Goal: Information Seeking & Learning: Learn about a topic

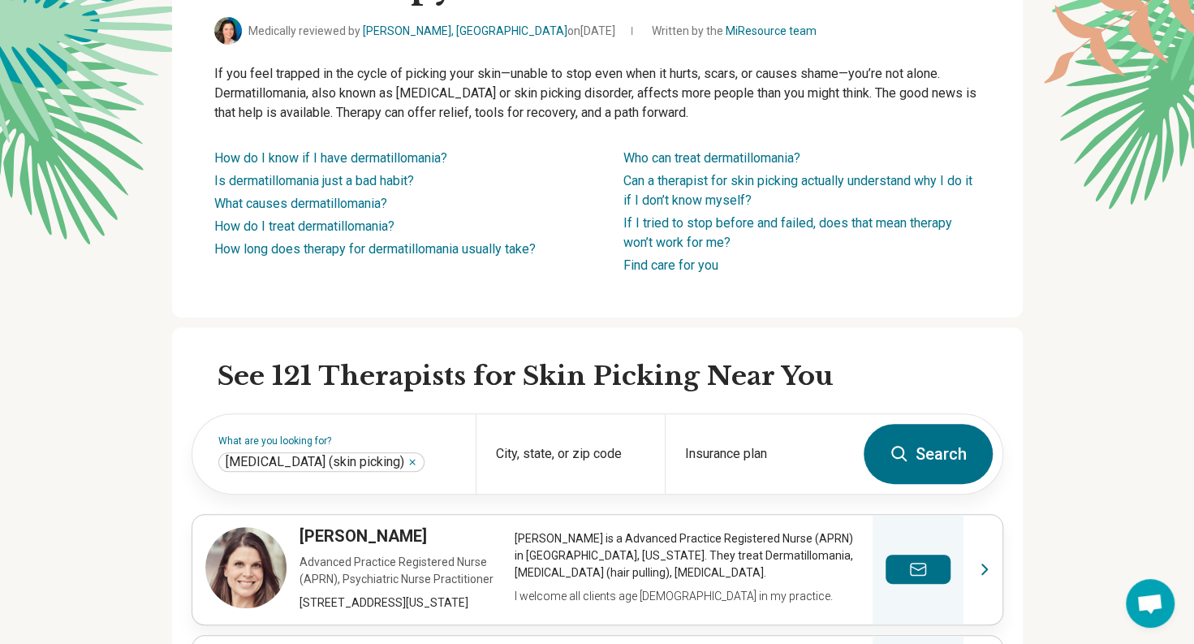
scroll to position [177, 0]
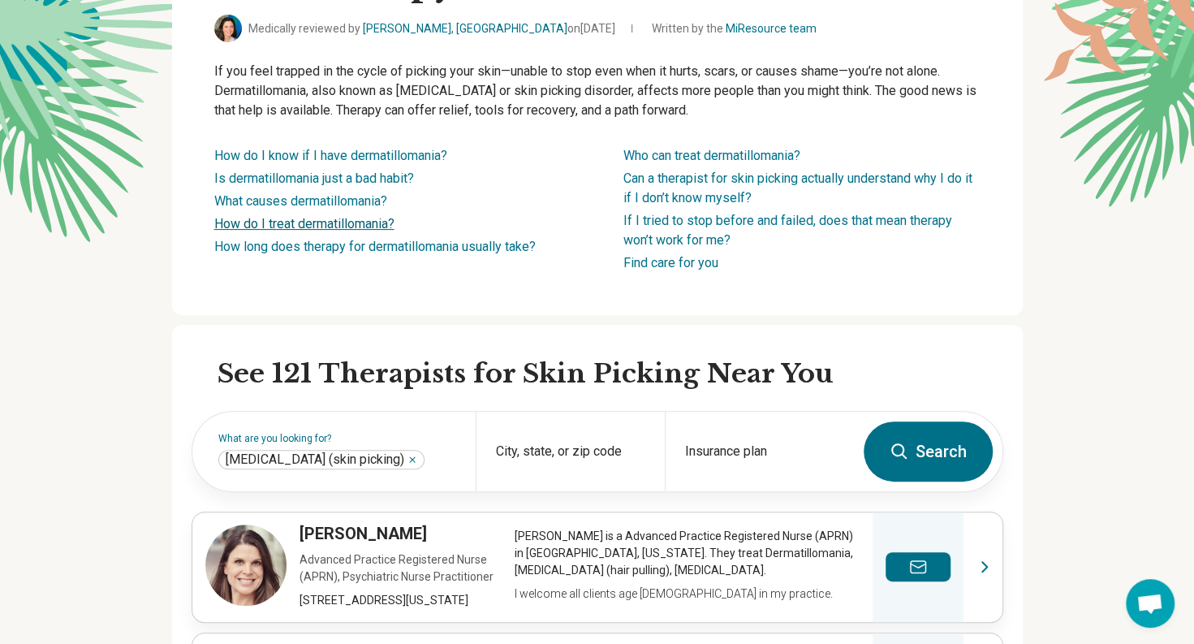
click at [245, 224] on link "How do I treat dermatillomania?" at bounding box center [304, 223] width 180 height 15
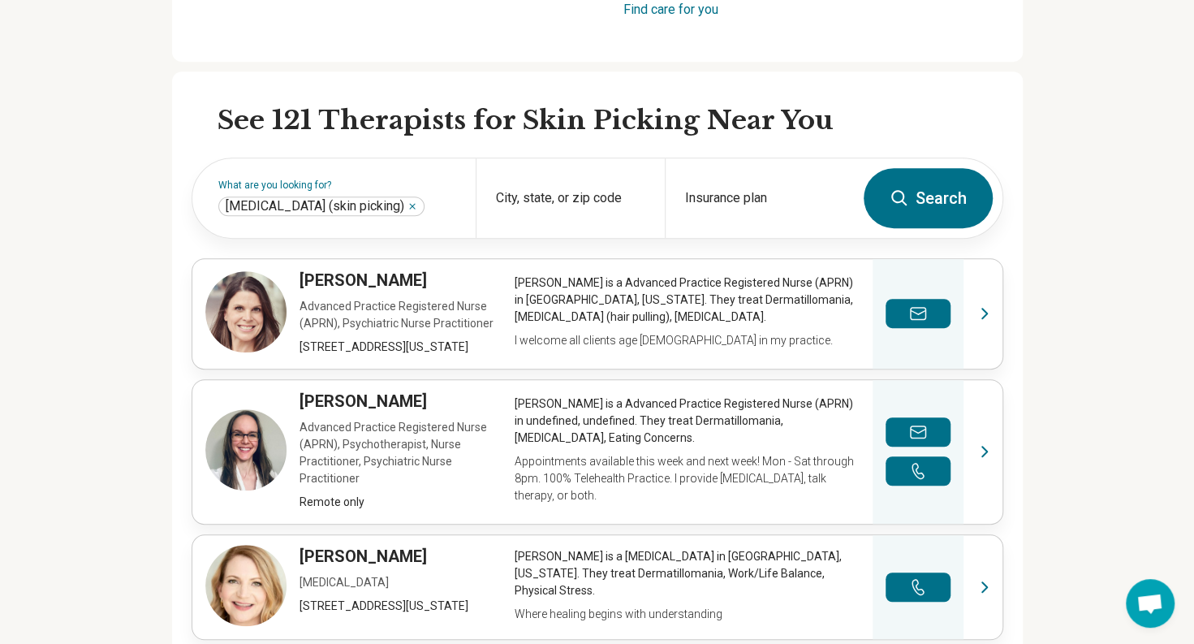
scroll to position [432, 1]
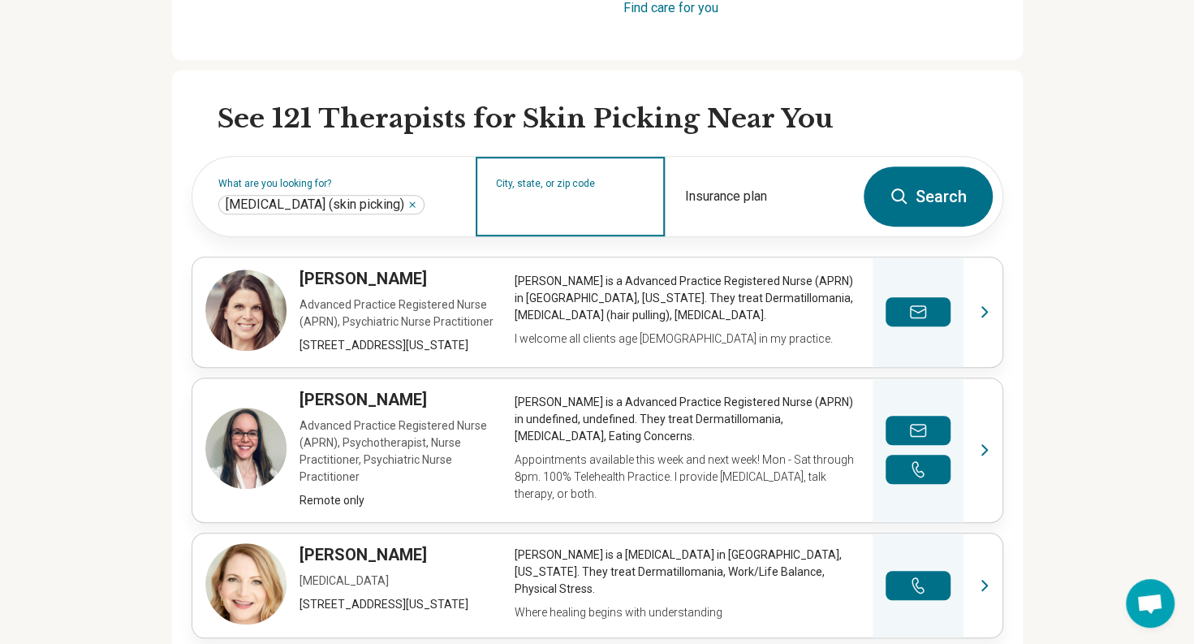
click at [552, 205] on input "City, state, or zip code" at bounding box center [570, 206] width 149 height 19
type input "*****"
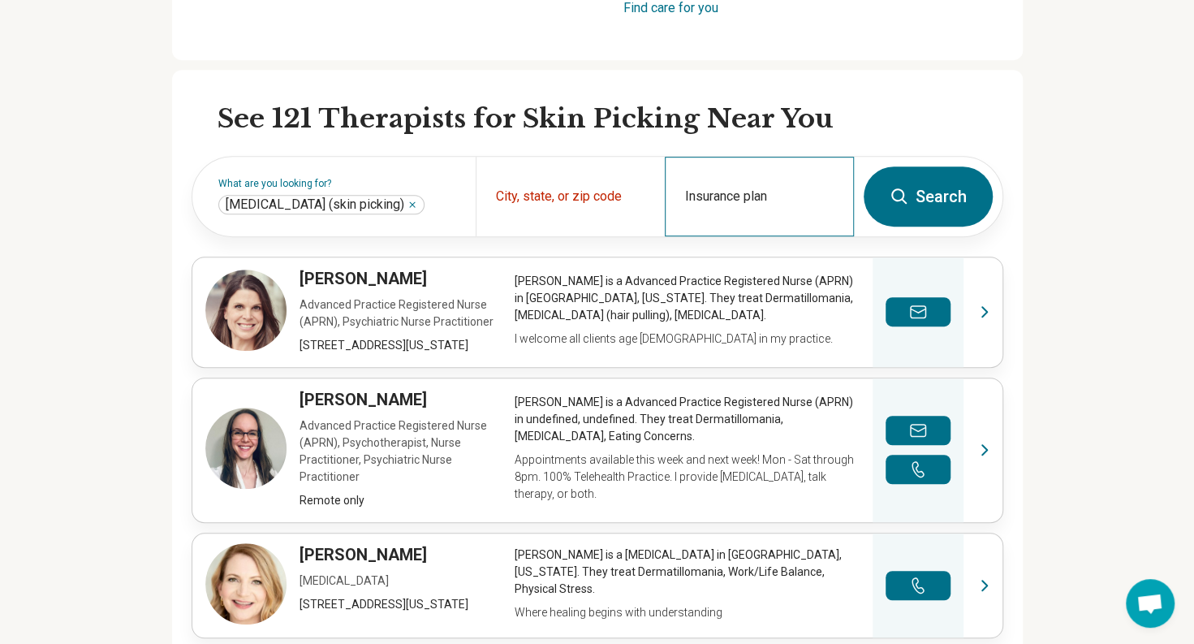
click at [728, 194] on div "Insurance plan" at bounding box center [759, 197] width 189 height 80
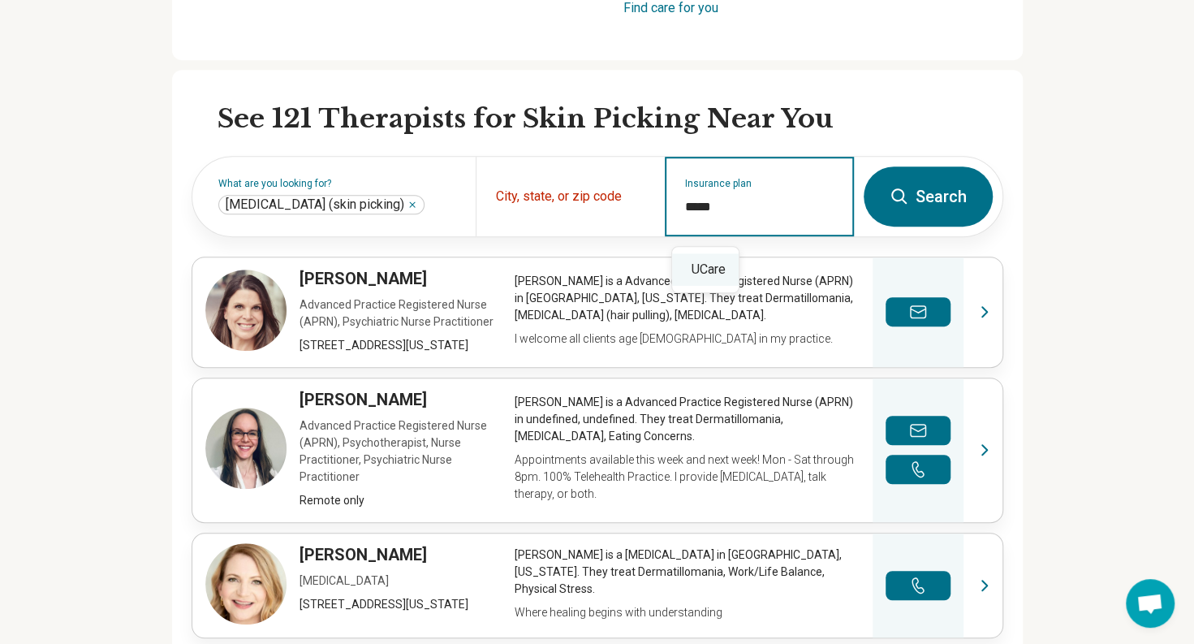
click at [697, 274] on div "UCare" at bounding box center [705, 269] width 67 height 32
type input "*****"
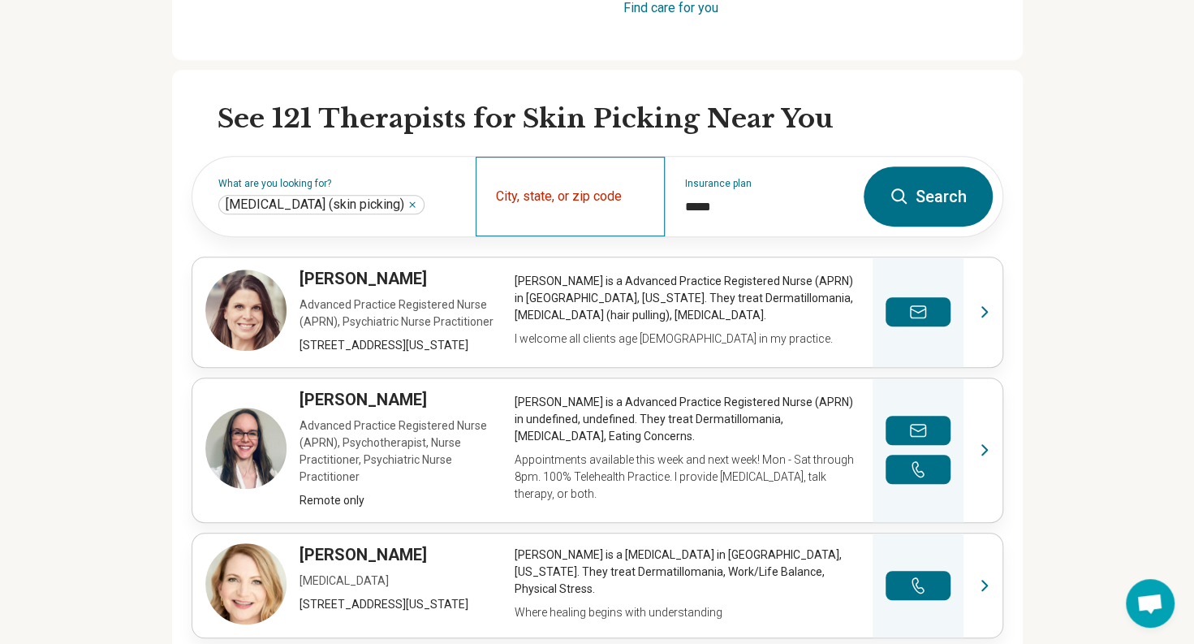
click at [582, 195] on div "City, state, or zip code" at bounding box center [570, 197] width 189 height 80
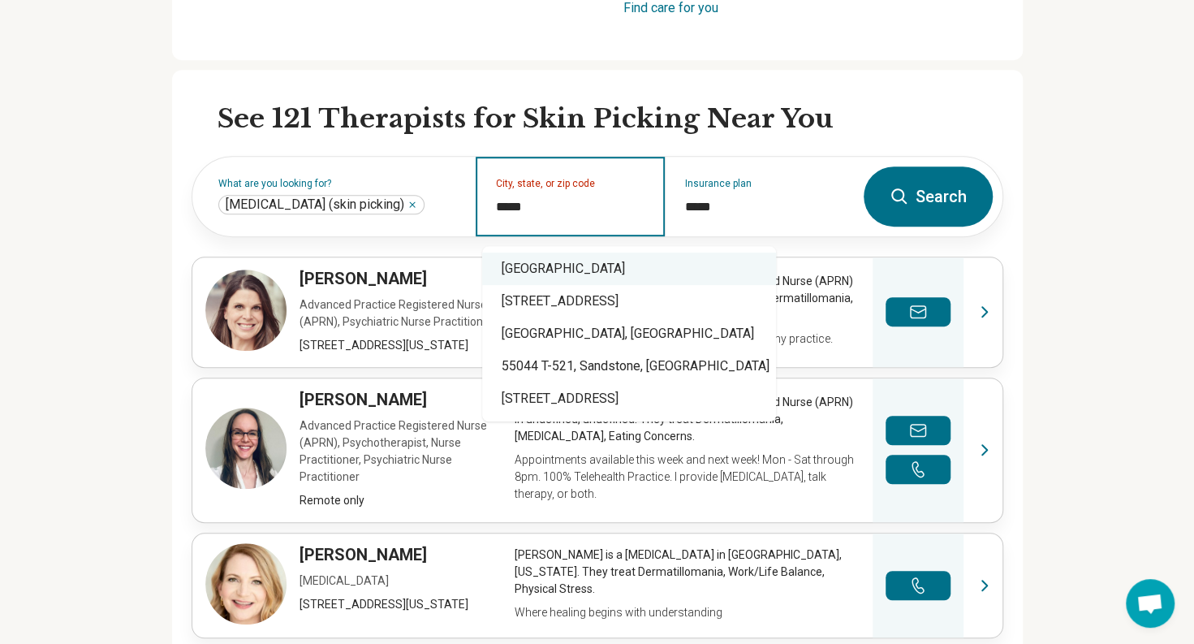
click at [562, 274] on div "[GEOGRAPHIC_DATA]" at bounding box center [629, 269] width 294 height 32
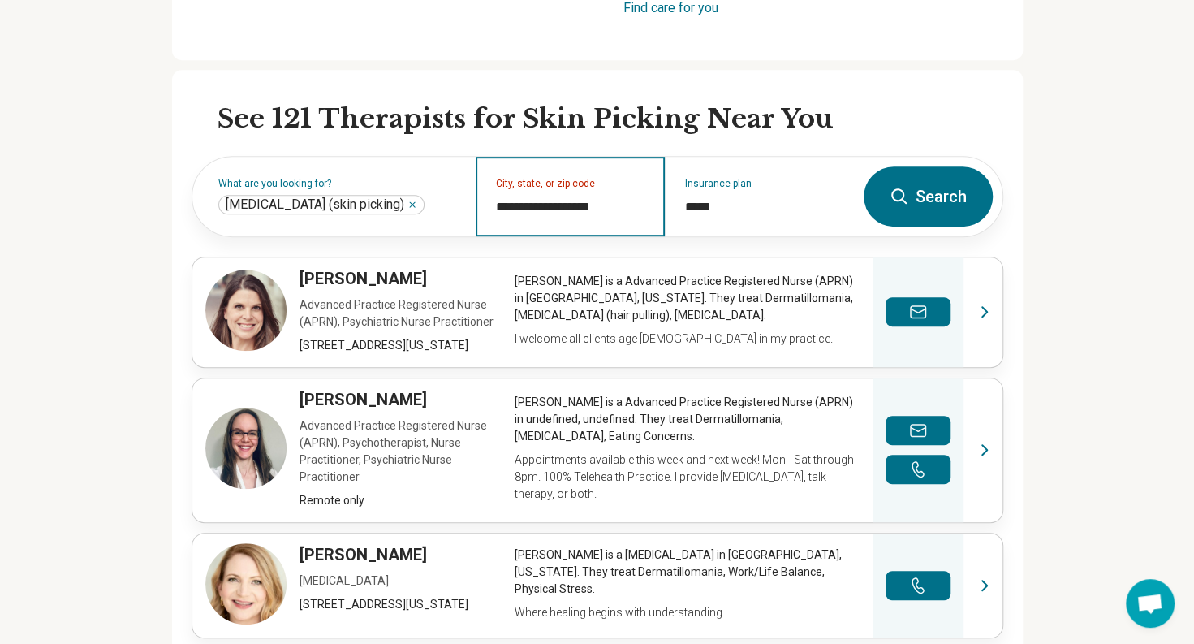
type input "**********"
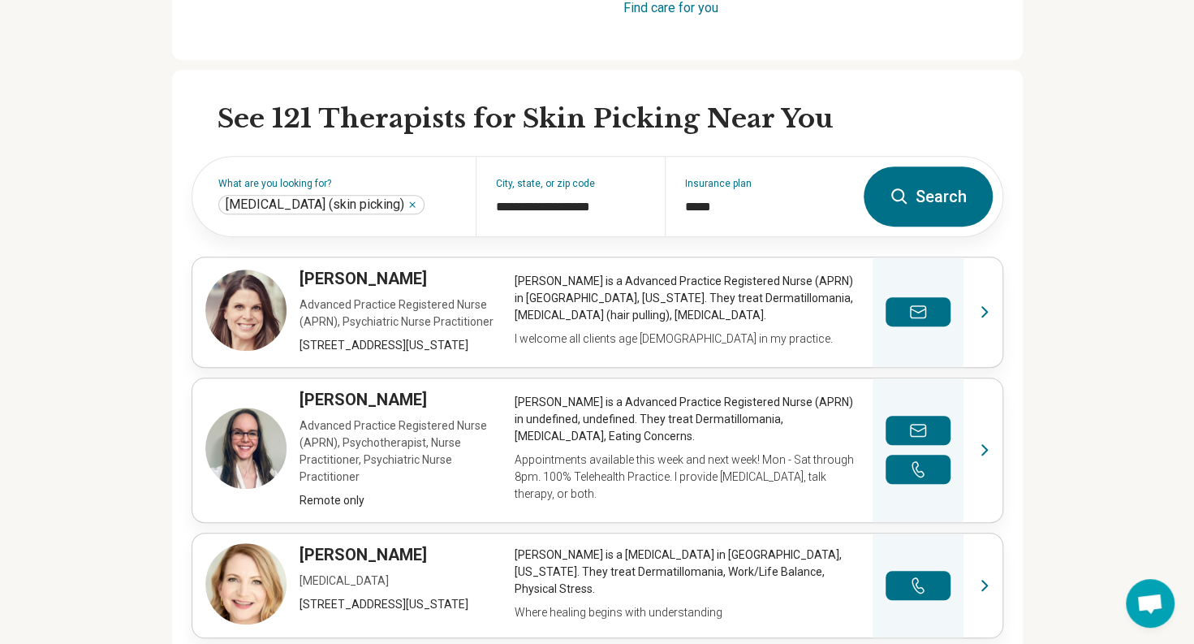
click at [931, 201] on button "Search" at bounding box center [928, 196] width 129 height 60
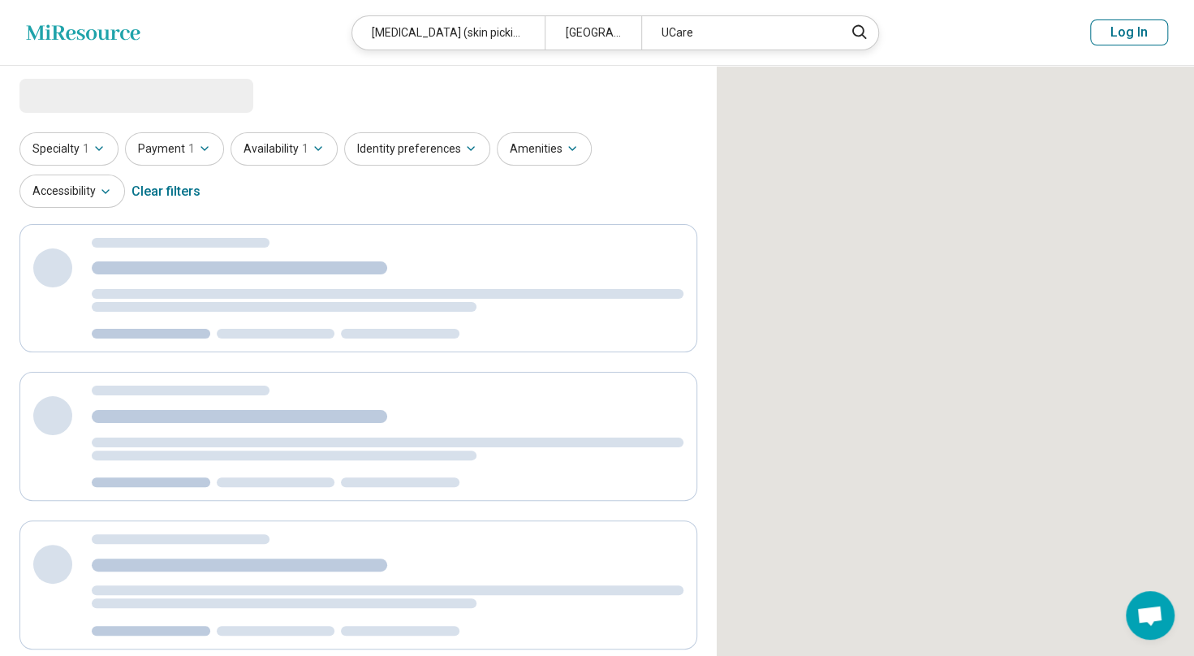
select select "***"
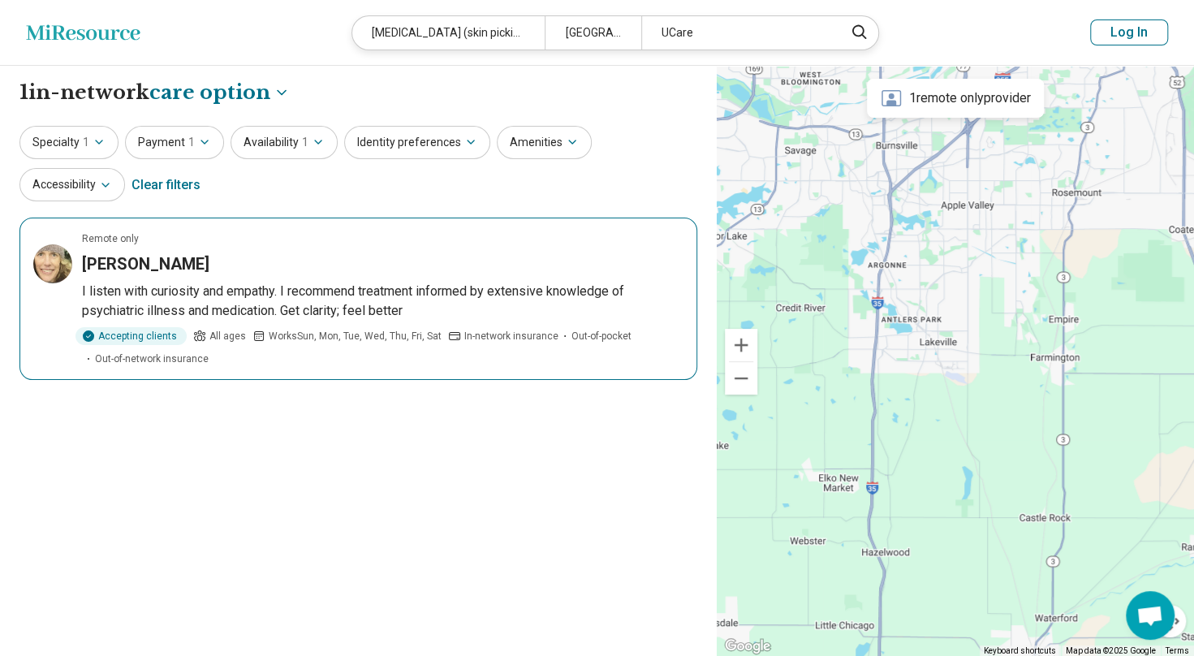
click at [117, 262] on h3 "[PERSON_NAME]" at bounding box center [145, 264] width 127 height 23
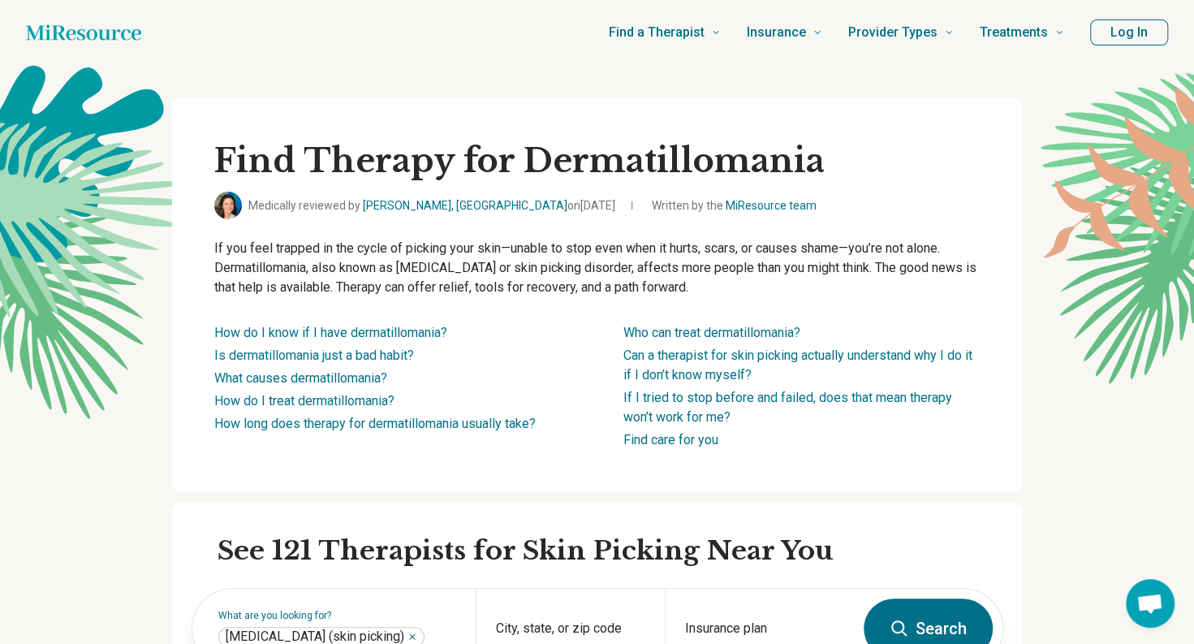
click at [102, 32] on icon "Home page" at bounding box center [83, 32] width 115 height 32
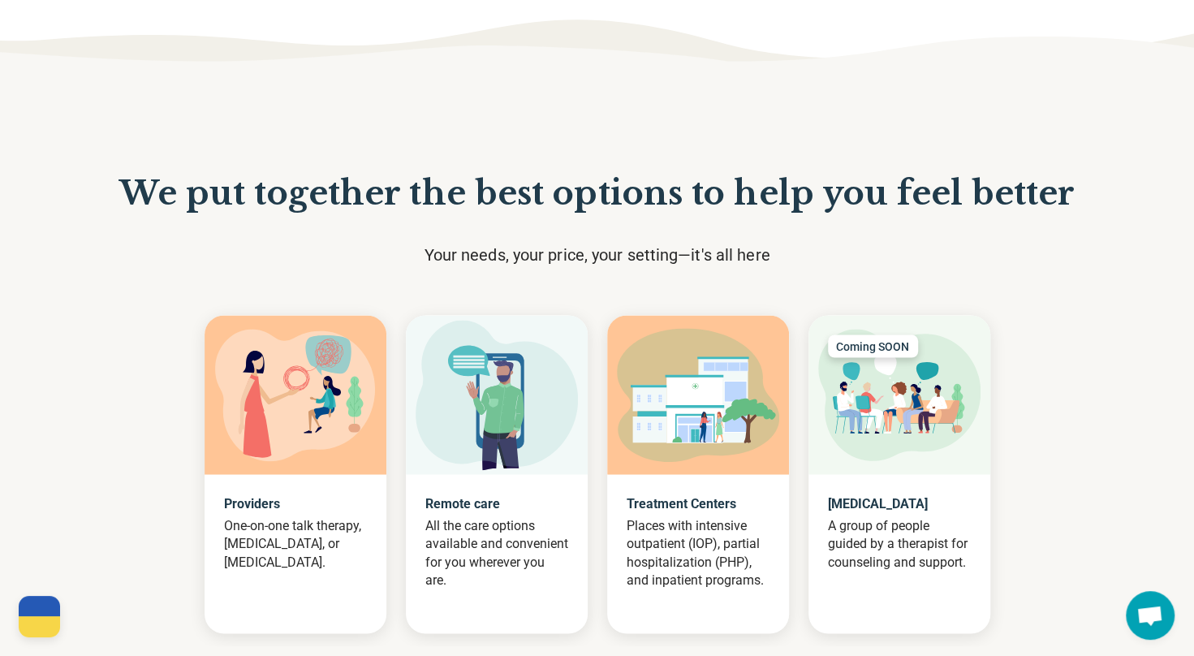
scroll to position [1423, 0]
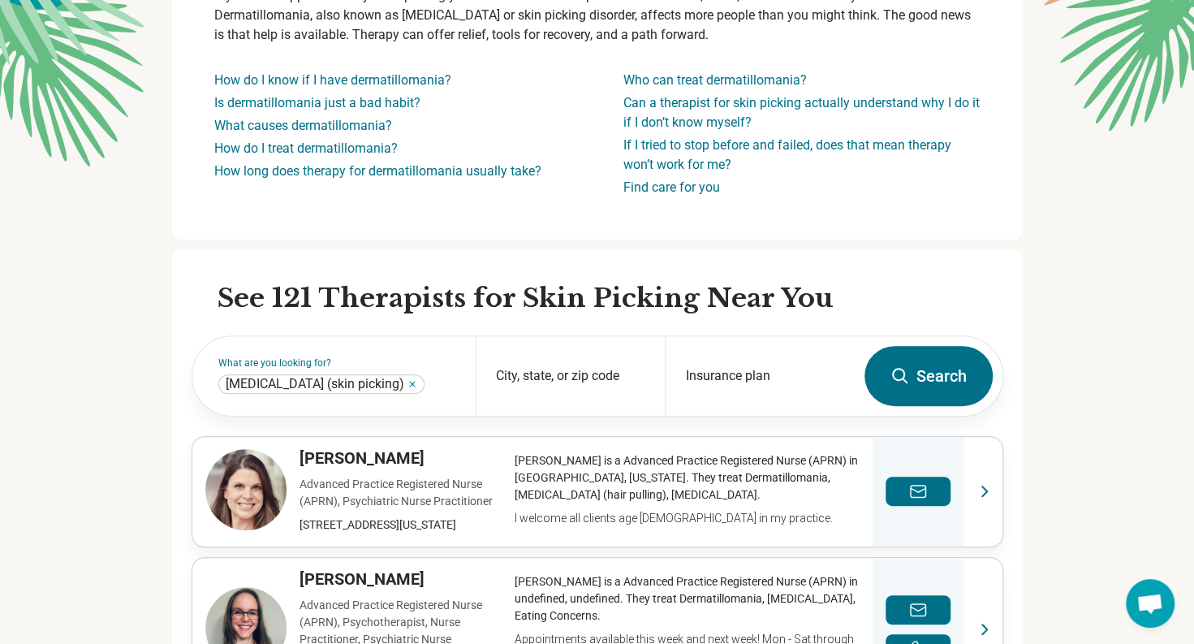
scroll to position [253, 0]
click at [653, 185] on link "Find care for you" at bounding box center [672, 186] width 97 height 15
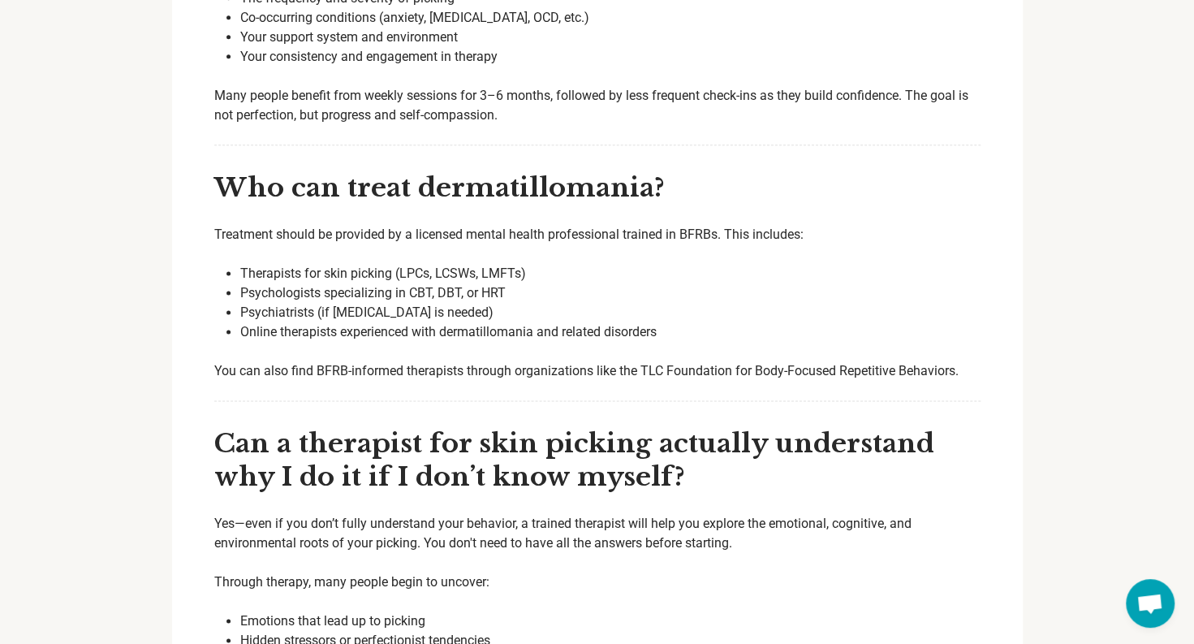
scroll to position [4658, 0]
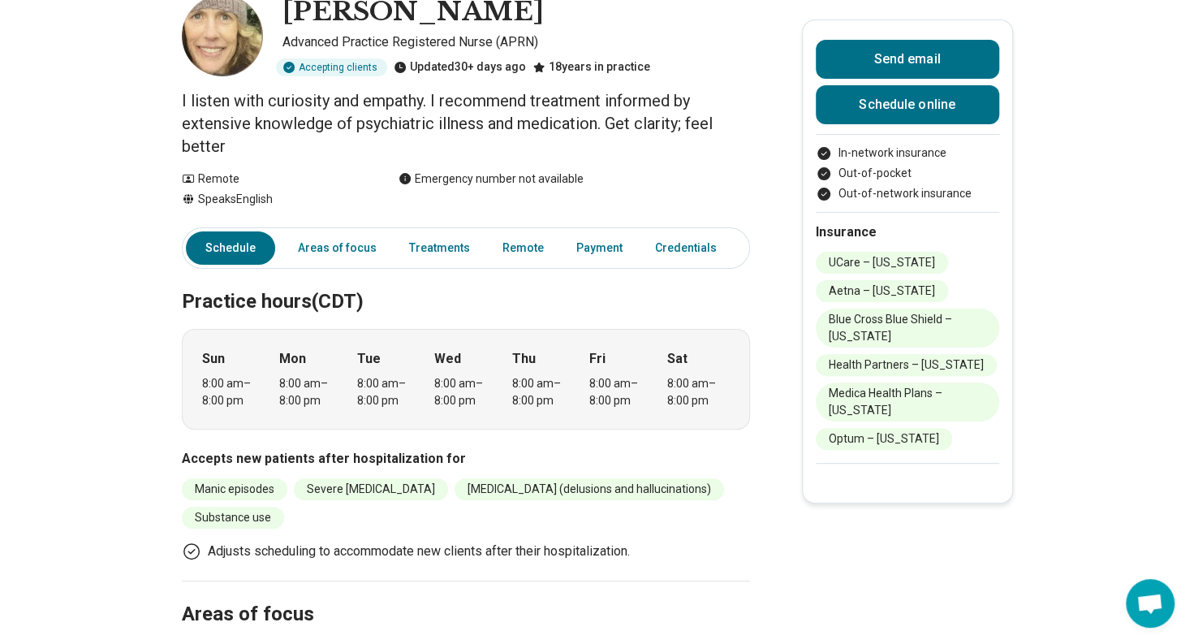
scroll to position [68, 1]
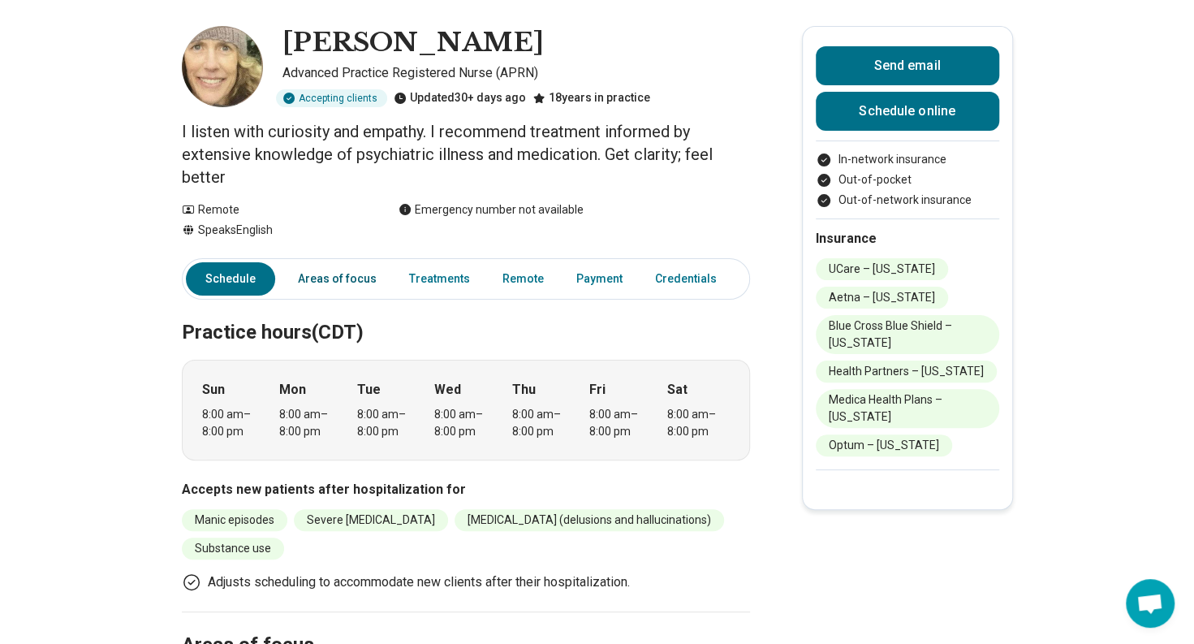
click at [325, 278] on link "Areas of focus" at bounding box center [337, 278] width 98 height 33
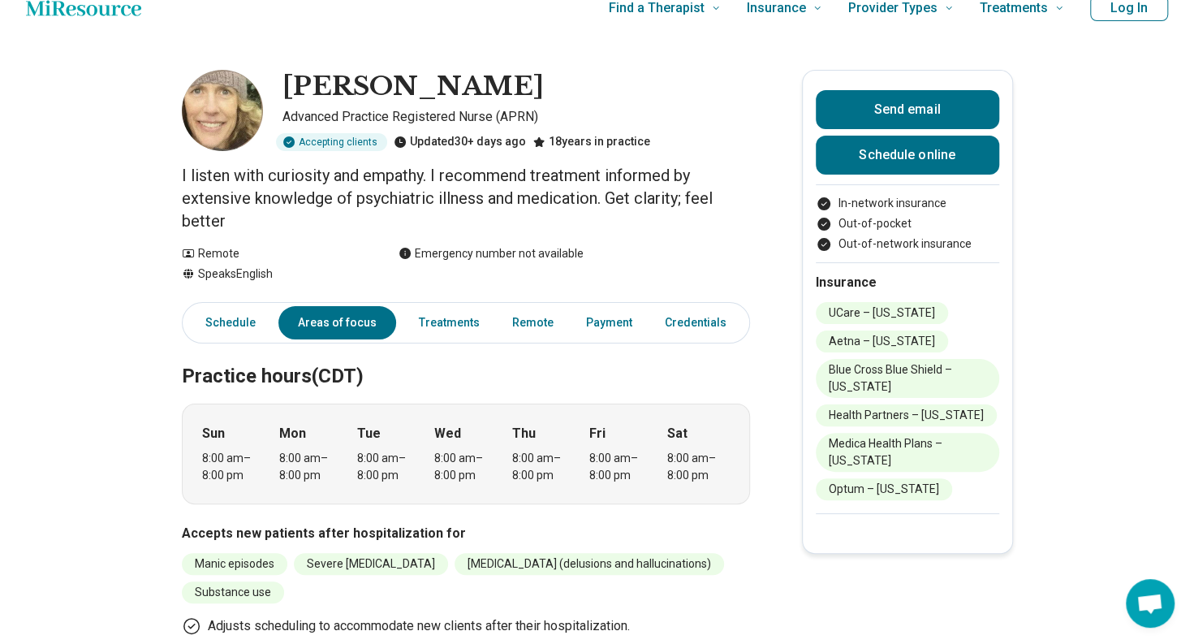
scroll to position [0, 1]
